Goal: Transaction & Acquisition: Purchase product/service

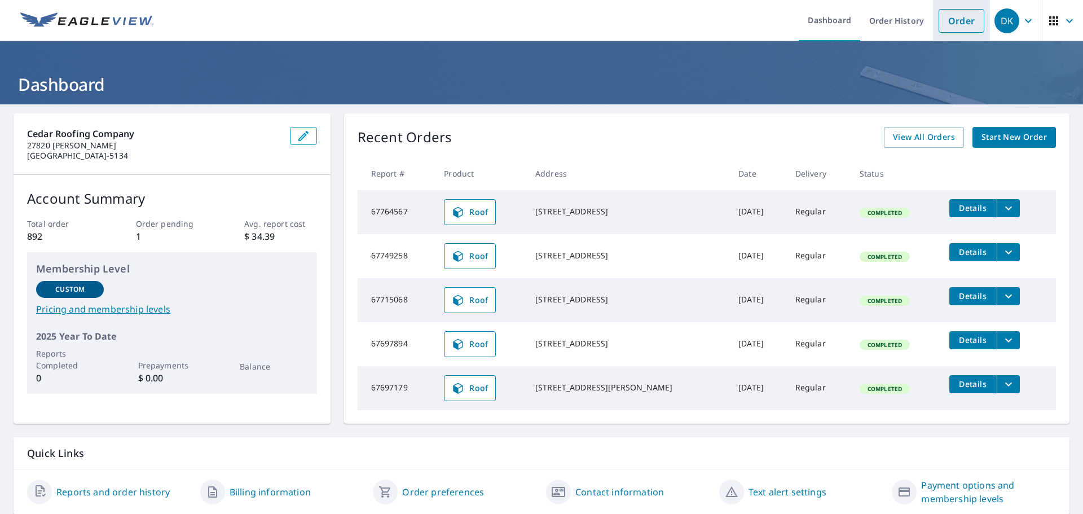
click at [744, 21] on link "Order" at bounding box center [962, 21] width 46 height 24
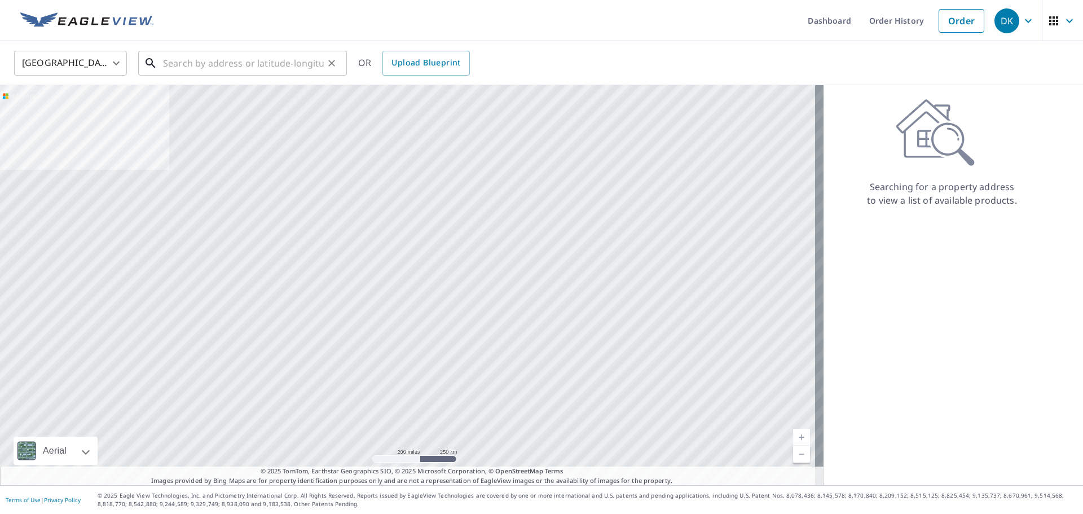
click at [226, 69] on input "text" at bounding box center [243, 63] width 161 height 32
paste input "Crc237PennyLane!"
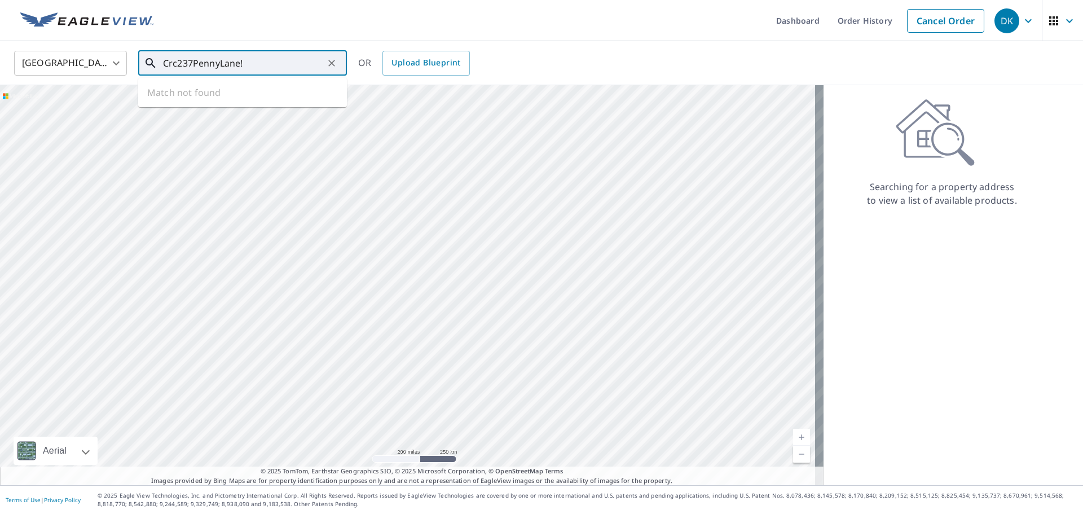
drag, startPoint x: 252, startPoint y: 60, endPoint x: 0, endPoint y: 78, distance: 252.3
click at [0, 78] on div "[GEOGRAPHIC_DATA] [GEOGRAPHIC_DATA] ​ Crc237PennyLane! ​ Match not found OR Upl…" at bounding box center [541, 63] width 1083 height 44
click at [263, 57] on input "Crc237PennyLane!" at bounding box center [243, 63] width 161 height 32
drag, startPoint x: 110, startPoint y: 55, endPoint x: 86, endPoint y: 52, distance: 24.4
click at [77, 51] on div "[GEOGRAPHIC_DATA] [GEOGRAPHIC_DATA] ​ Crc237PennyLane! ​ Match not found OR Upl…" at bounding box center [538, 63] width 1064 height 27
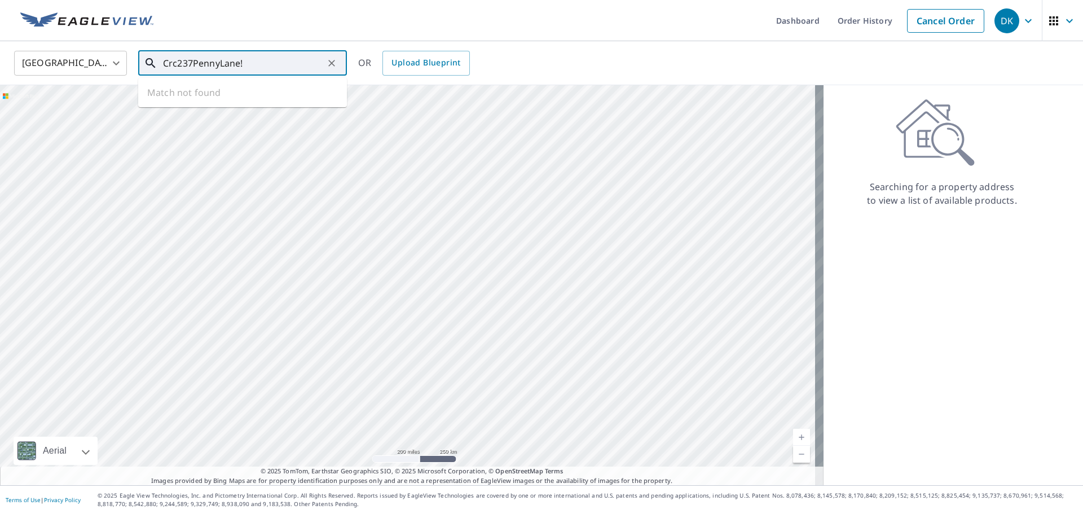
paste input "[STREET_ADDRESS][PERSON_NAME]"
click at [264, 115] on li "[STREET_ADDRESS][PERSON_NAME]" at bounding box center [242, 101] width 209 height 38
type input "[STREET_ADDRESS][PERSON_NAME]"
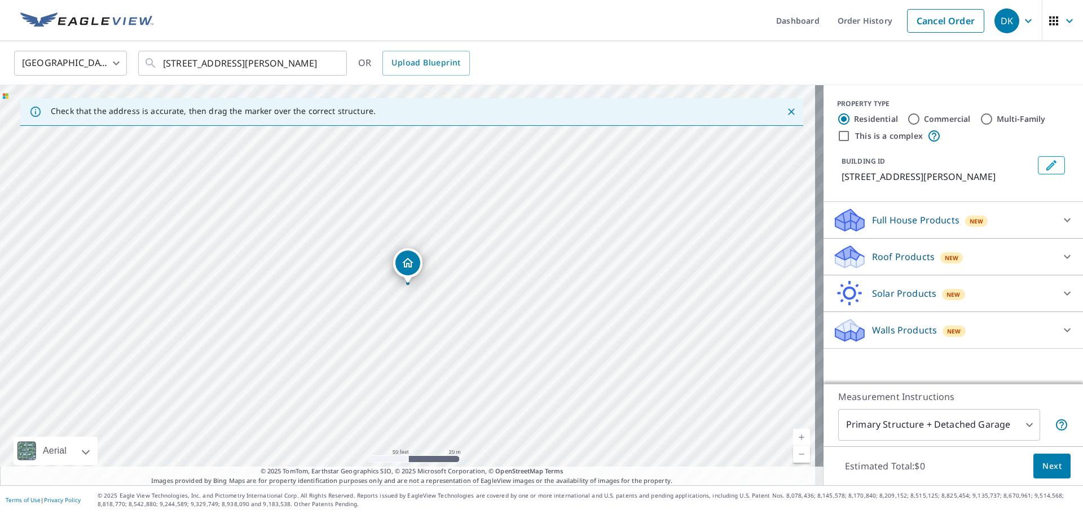
click at [744, 258] on p "Roof Products" at bounding box center [903, 257] width 63 height 14
click at [744, 374] on div "Roof $0" at bounding box center [953, 382] width 241 height 32
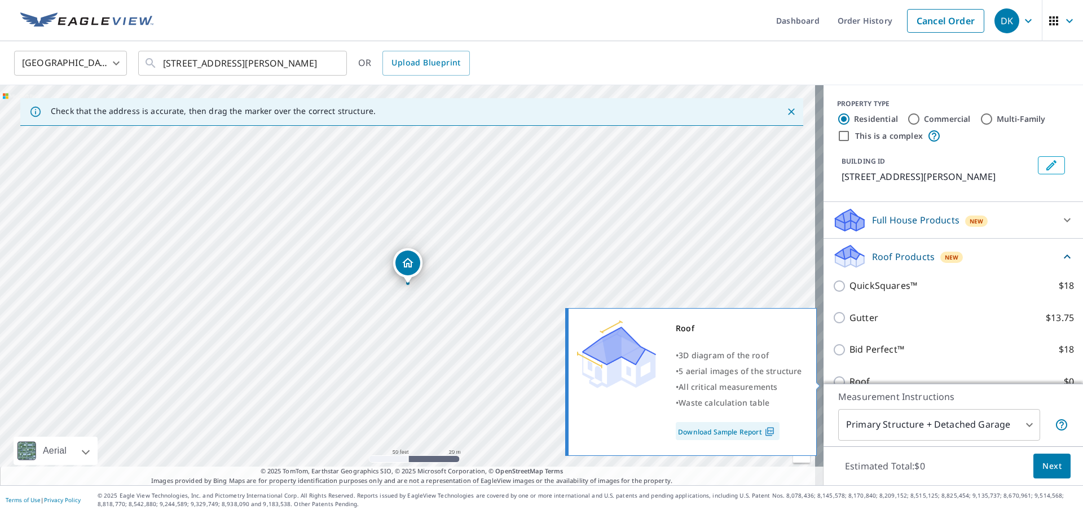
click at [744, 382] on p "Roof" at bounding box center [860, 382] width 21 height 14
click at [744, 382] on input "Roof $0" at bounding box center [841, 382] width 17 height 14
checkbox input "true"
type input "3"
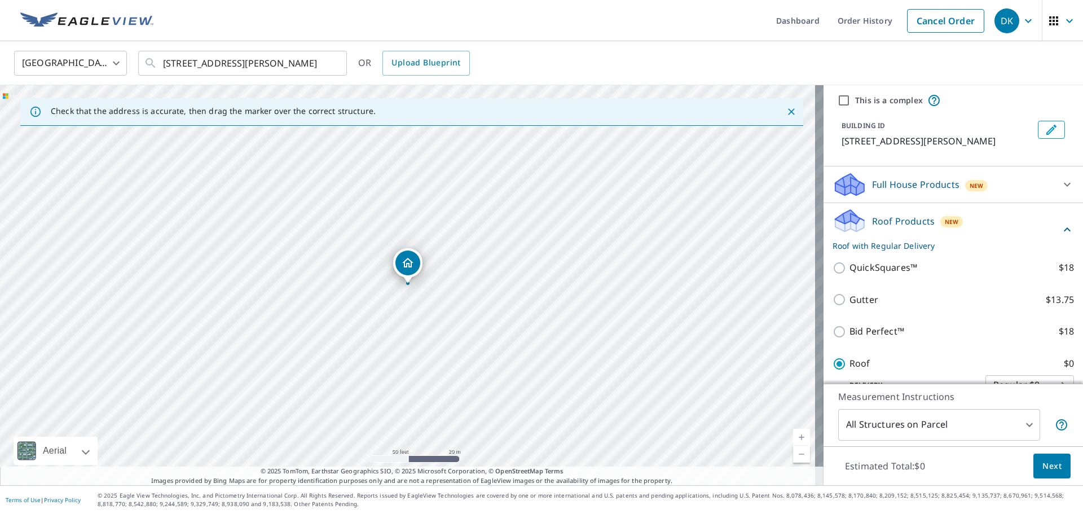
click at [744, 459] on button "Next" at bounding box center [1052, 466] width 37 height 25
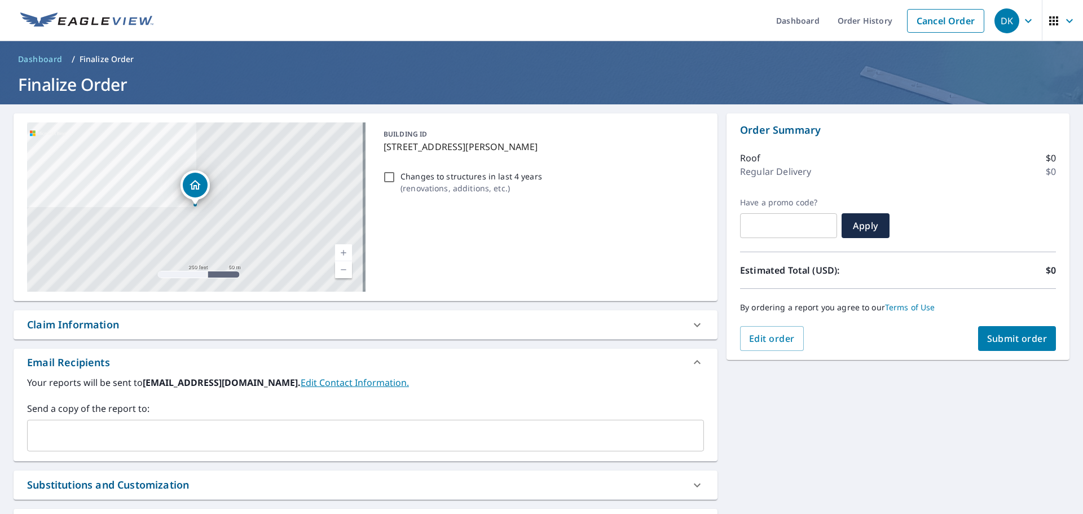
click at [744, 342] on span "Submit order" at bounding box center [1017, 338] width 60 height 12
